Goal: Navigation & Orientation: Find specific page/section

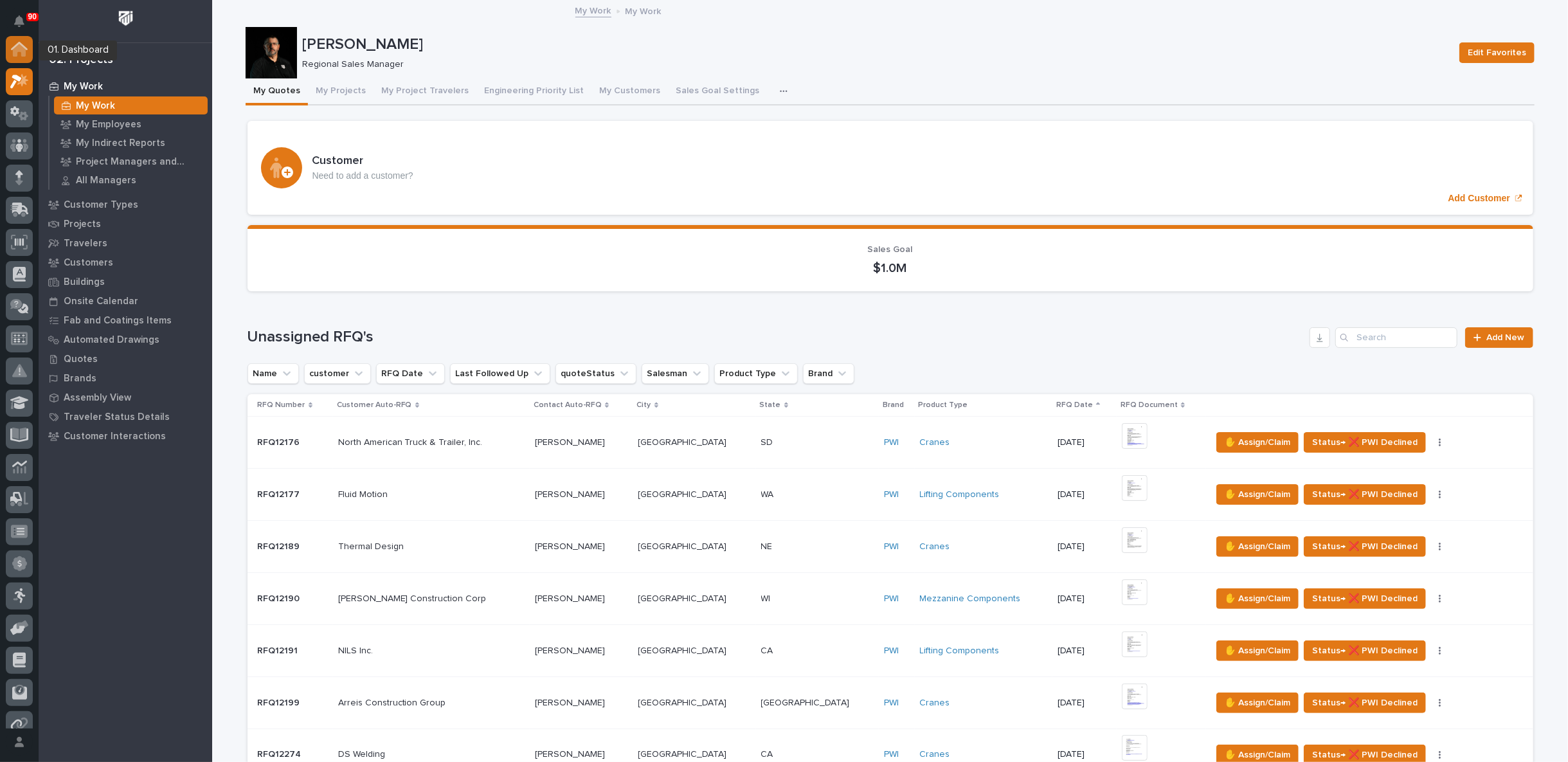
click at [20, 49] on icon at bounding box center [19, 50] width 13 height 13
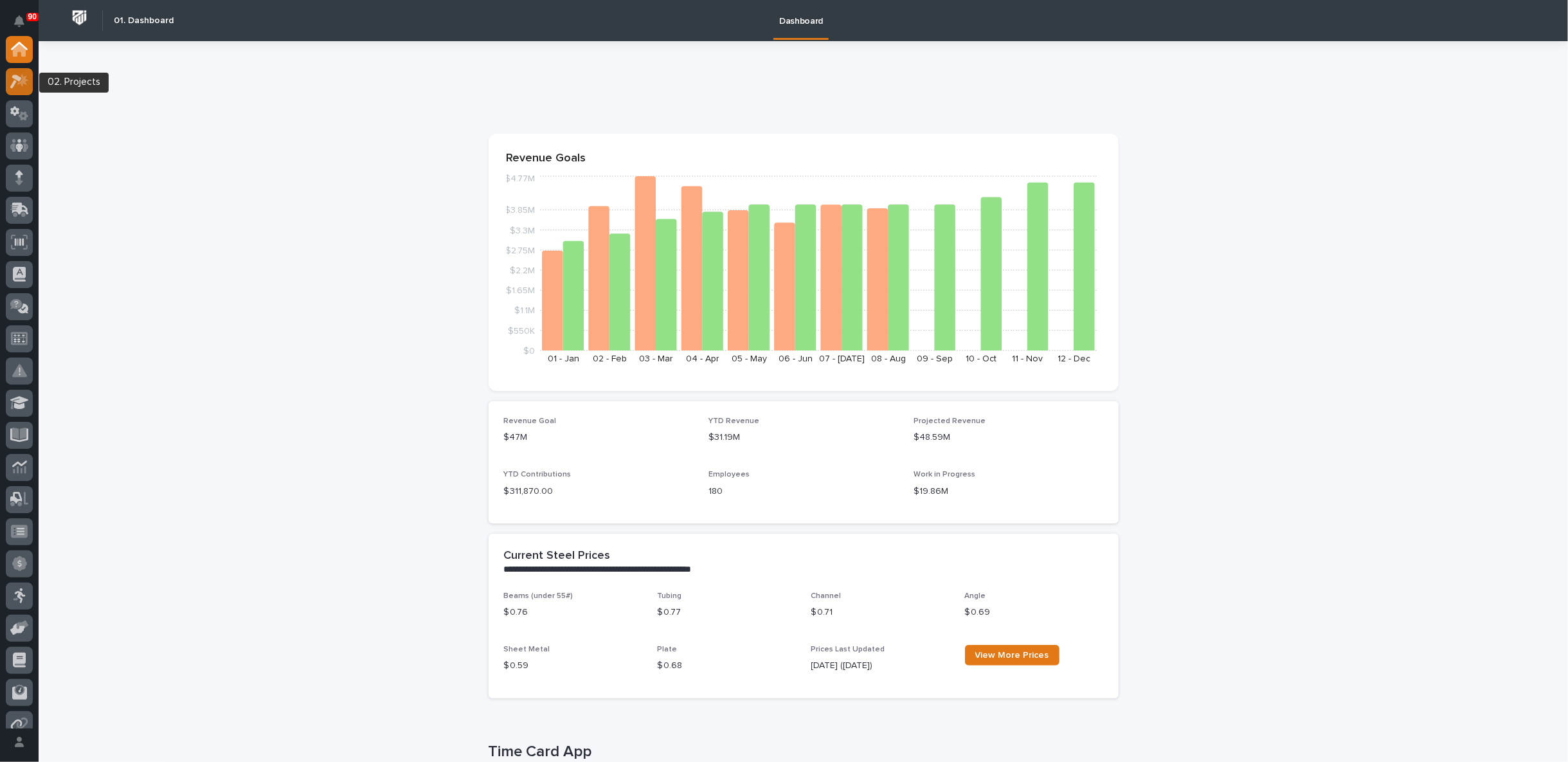
click at [16, 81] on icon at bounding box center [19, 81] width 19 height 15
